Goal: Navigation & Orientation: Find specific page/section

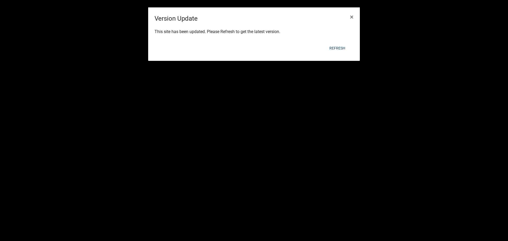
click at [335, 41] on div "This site has been updated. Please Refresh to get the latest version." at bounding box center [254, 32] width 212 height 18
click at [353, 16] on span "×" at bounding box center [351, 16] width 3 height 7
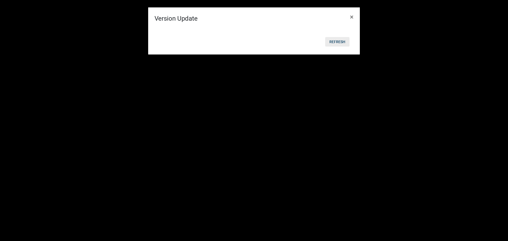
click at [337, 41] on button "Refresh" at bounding box center [337, 42] width 24 height 10
click at [352, 16] on span "×" at bounding box center [351, 16] width 3 height 7
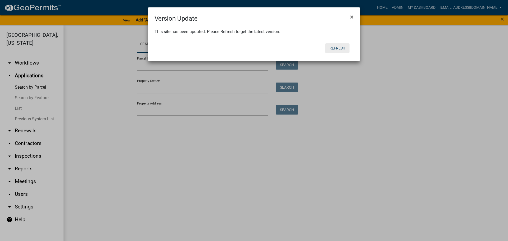
click at [334, 49] on button "Refresh" at bounding box center [337, 48] width 24 height 10
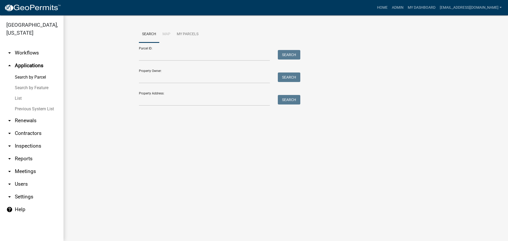
click at [18, 99] on link "List" at bounding box center [31, 98] width 63 height 11
